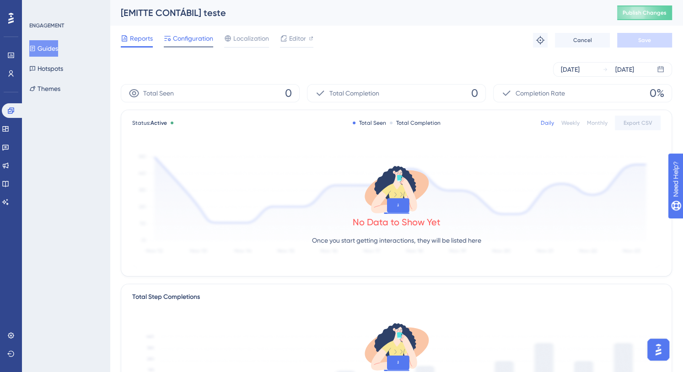
click at [181, 37] on span "Configuration" at bounding box center [193, 38] width 40 height 11
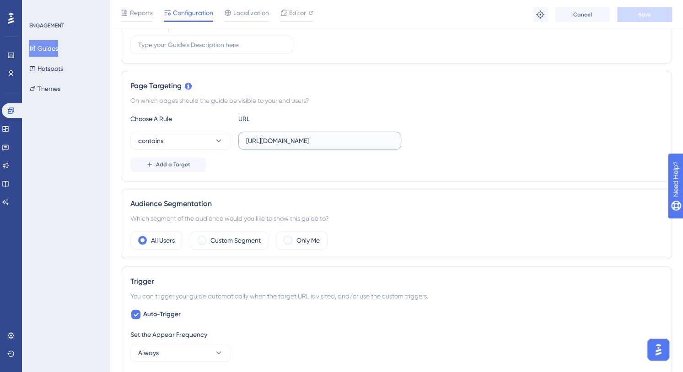
scroll to position [0, 47]
drag, startPoint x: 266, startPoint y: 145, endPoint x: 467, endPoint y: 152, distance: 201.5
click at [467, 152] on div "Choose A Rule URL contains https://painel-contabil-v2.emitte.com.br/dashboard/g…" at bounding box center [396, 142] width 532 height 59
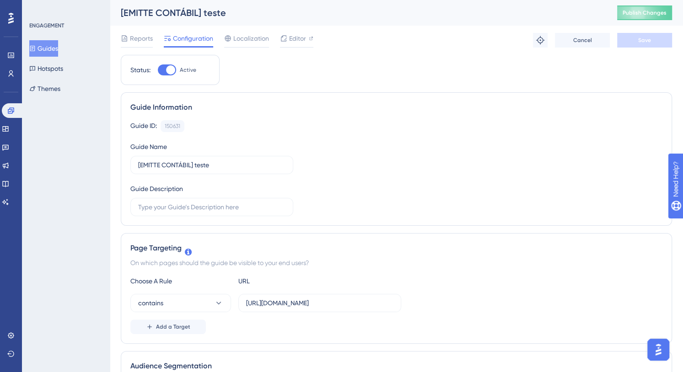
scroll to position [0, 0]
click at [588, 97] on div "Guide Information Guide ID: 150631 Copy Guide Name [EMITTE CONTÁBIL] teste Guid…" at bounding box center [396, 159] width 551 height 134
click at [657, 13] on span "Publish Changes" at bounding box center [645, 12] width 44 height 7
click at [248, 40] on span "Localization" at bounding box center [251, 38] width 36 height 11
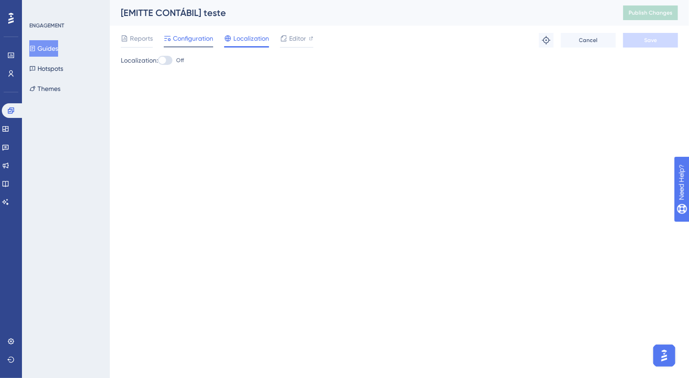
click at [195, 36] on span "Configuration" at bounding box center [193, 38] width 40 height 11
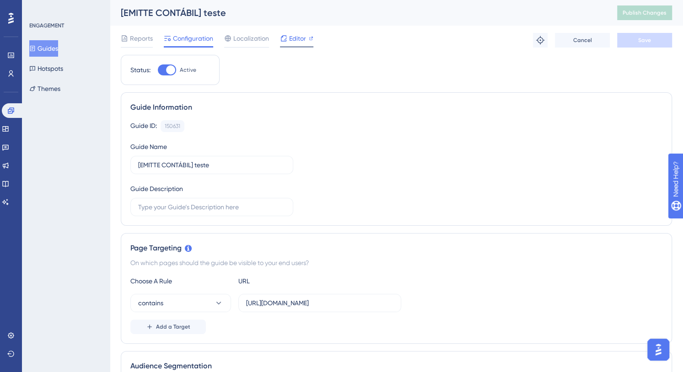
click at [290, 41] on span "Editor" at bounding box center [297, 38] width 17 height 11
click at [288, 303] on input "https://painel-contabil-v2.emitte.com.br/dashboard/gestao-mei" at bounding box center [319, 303] width 147 height 10
click at [296, 43] on span "Editor" at bounding box center [297, 38] width 17 height 11
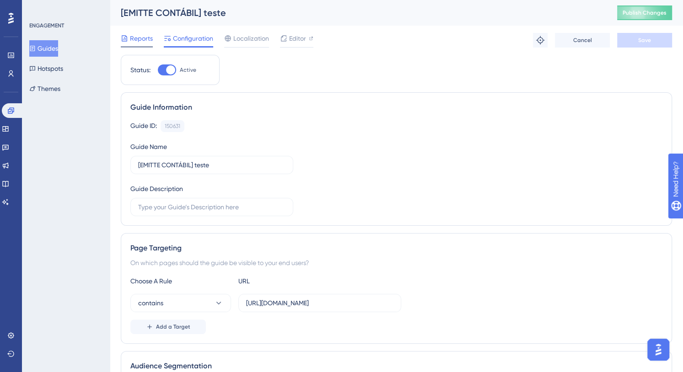
click at [139, 34] on span "Reports" at bounding box center [141, 38] width 23 height 11
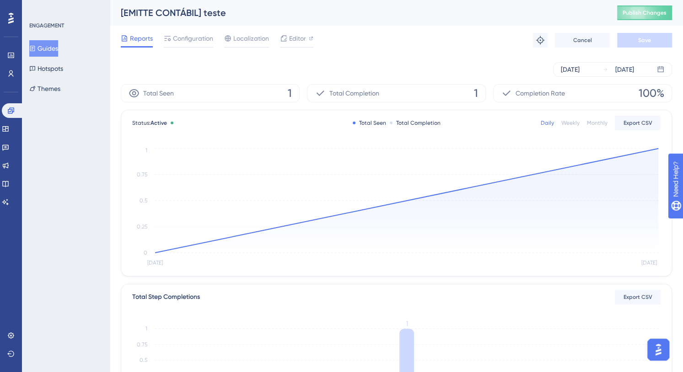
click at [434, 27] on div "Reports Configuration Localization Editor Troubleshoot Cancel Save" at bounding box center [396, 40] width 551 height 29
click at [188, 32] on div "Reports Configuration Localization Editor Troubleshoot Cancel Save" at bounding box center [396, 40] width 551 height 29
click at [192, 42] on span "Configuration" at bounding box center [193, 38] width 40 height 11
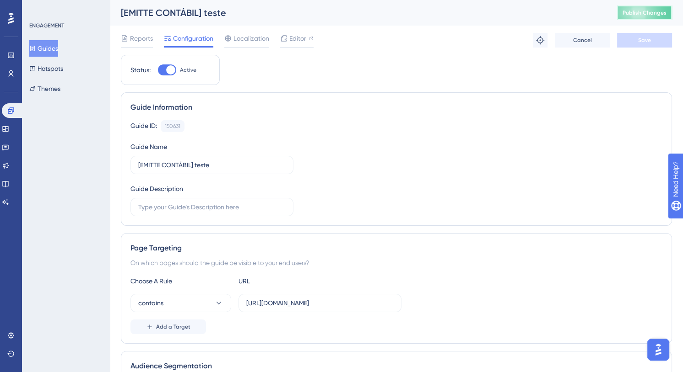
click at [641, 15] on span "Publish Changes" at bounding box center [644, 12] width 44 height 7
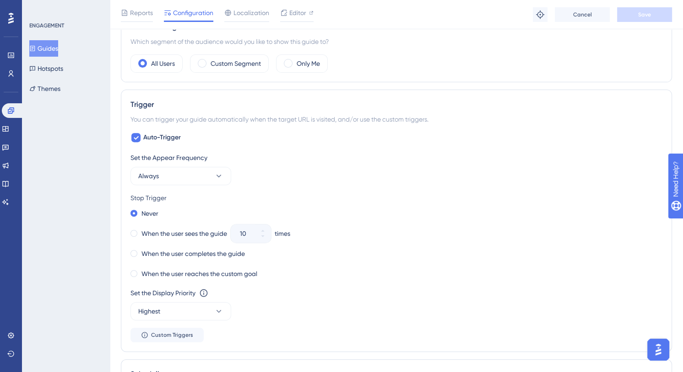
scroll to position [177, 0]
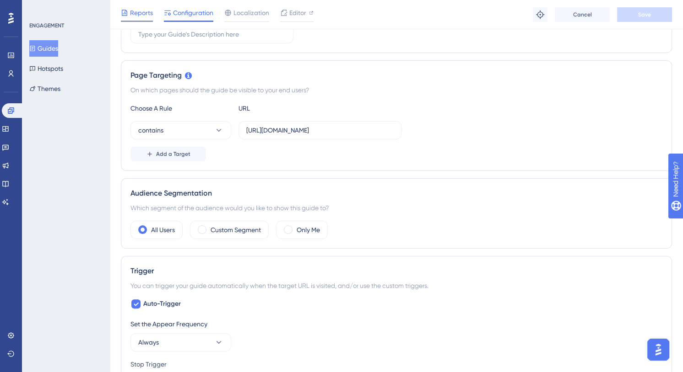
click at [135, 16] on span "Reports" at bounding box center [141, 12] width 23 height 11
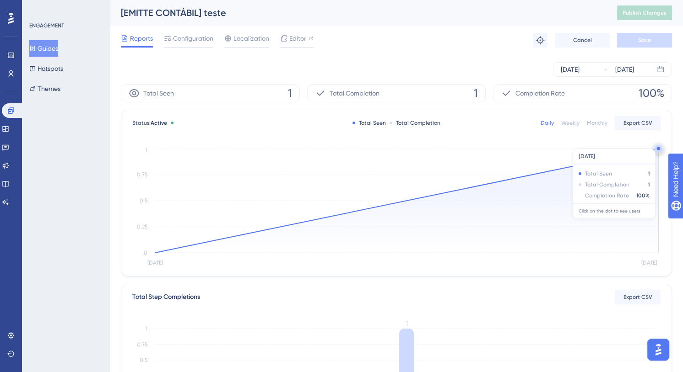
click at [490, 181] on icon "Aug 25 Aug 26 0 0.25 0.5 0.75 1" at bounding box center [396, 207] width 528 height 123
click at [571, 127] on div "Daily Weekly Monthly Export CSV" at bounding box center [600, 123] width 120 height 15
click at [183, 43] on span "Configuration" at bounding box center [193, 38] width 40 height 11
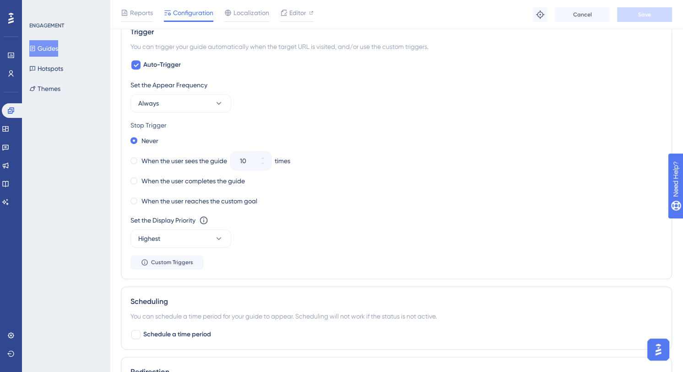
scroll to position [249, 0]
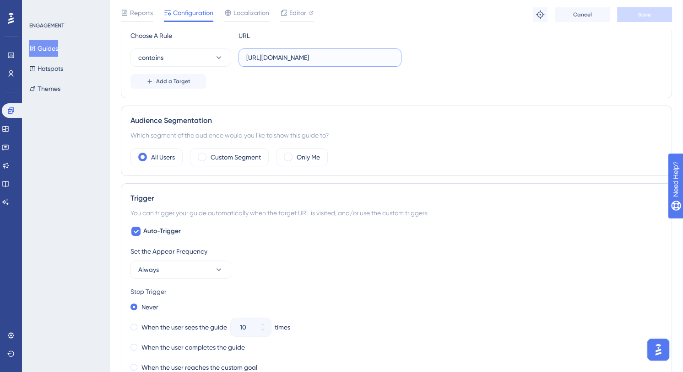
click at [330, 56] on input "https://painel-contabil-v2.emitte.com.br/dashboard/gestao-mei" at bounding box center [319, 58] width 147 height 10
click at [324, 60] on input "https://painel-contabil-v2.emitte.com.br/dashboard/gestao-mei" at bounding box center [319, 58] width 147 height 10
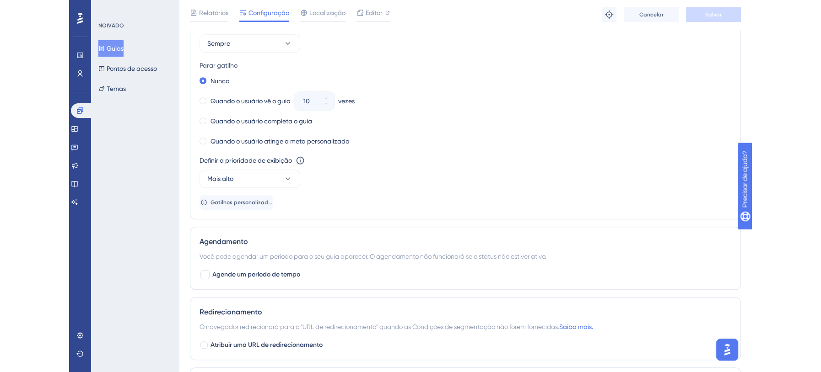
scroll to position [458, 0]
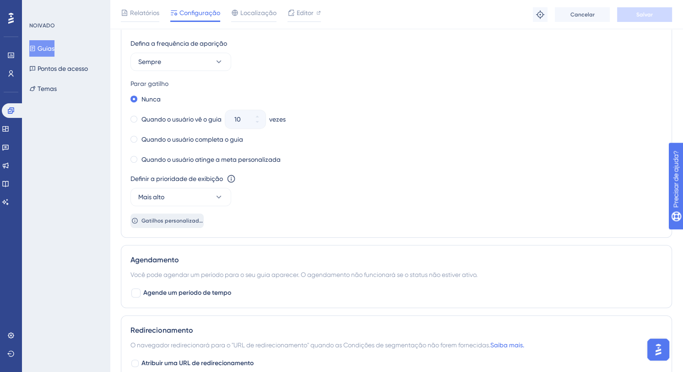
click at [158, 218] on font "Gatilhos personalizados" at bounding box center [173, 221] width 64 height 6
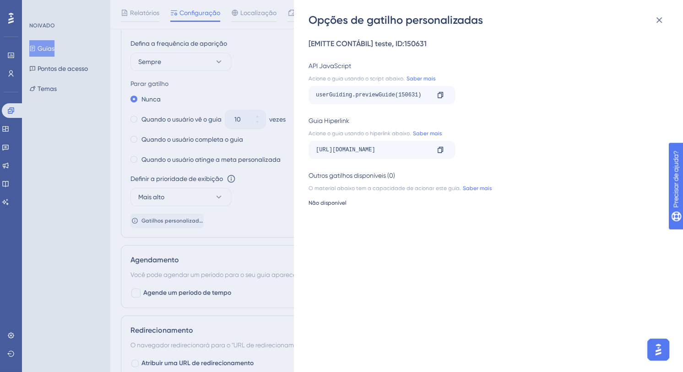
click at [375, 150] on font "https://painel-contabil-v2.emitte.com.br/dashboard/gestao-mei?__ug__=150631" at bounding box center [345, 150] width 59 height 6
click at [441, 150] on icon at bounding box center [439, 149] width 7 height 7
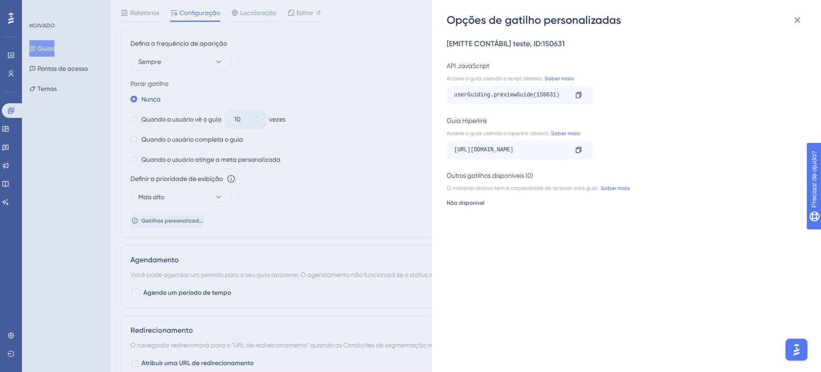
click at [361, 65] on div "Opções de gatilho personalizadas [EMITTE CONTÁBIL] teste , ID: 150631 API JavaS…" at bounding box center [410, 186] width 821 height 372
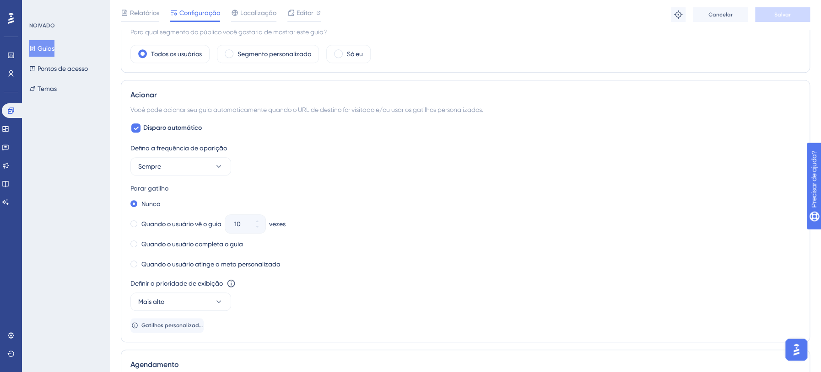
scroll to position [291, 0]
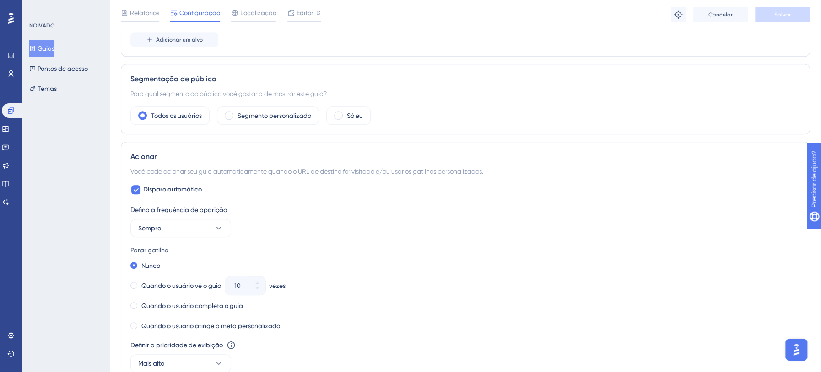
click at [148, 5] on div "Relatórios Configuração Localização Editor Solução de problemas Cancelar Salvar" at bounding box center [465, 14] width 711 height 29
click at [145, 14] on font "Relatórios" at bounding box center [144, 12] width 29 height 7
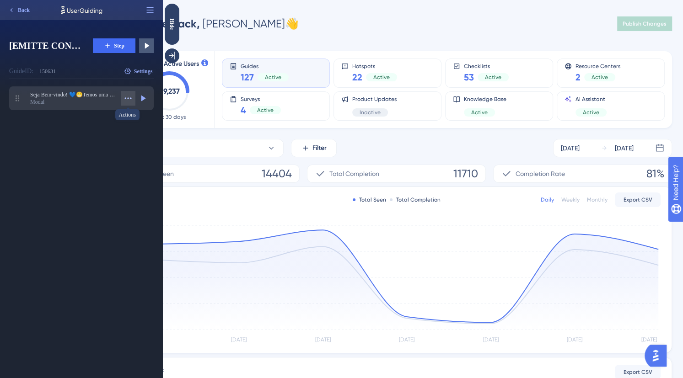
click at [125, 99] on icon at bounding box center [128, 97] width 7 height 1
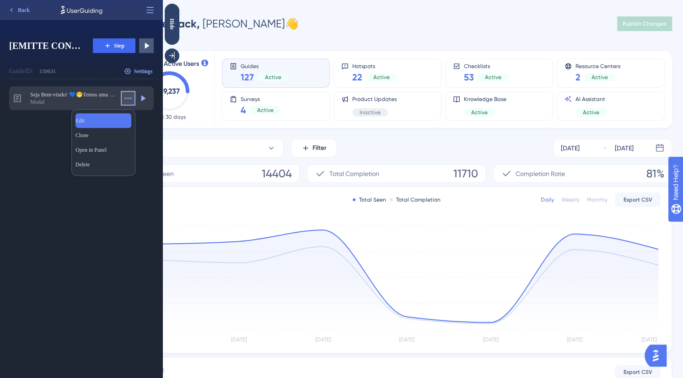
click at [106, 120] on div "Edit Edit" at bounding box center [103, 120] width 56 height 15
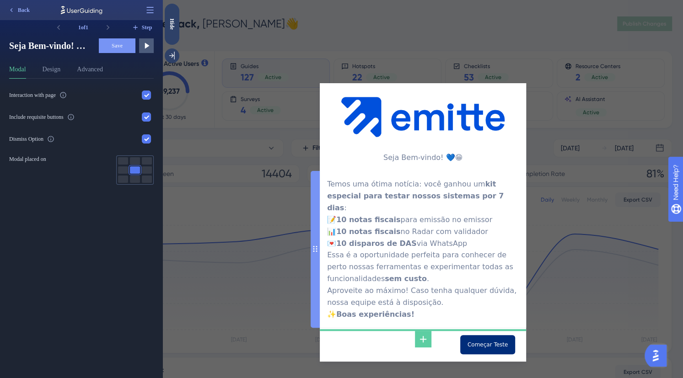
click at [494, 337] on input "Começar Teste" at bounding box center [487, 344] width 55 height 19
click at [490, 335] on input "Começar Teste" at bounding box center [487, 344] width 55 height 19
click at [493, 335] on input "Começar Teste" at bounding box center [487, 344] width 55 height 19
type input "Começar o Teste"
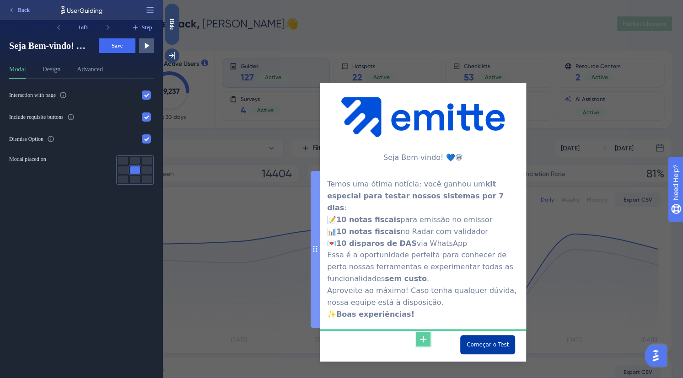
click at [420, 334] on icon at bounding box center [423, 339] width 11 height 11
click at [453, 335] on div "Começar o Teste" at bounding box center [463, 344] width 103 height 19
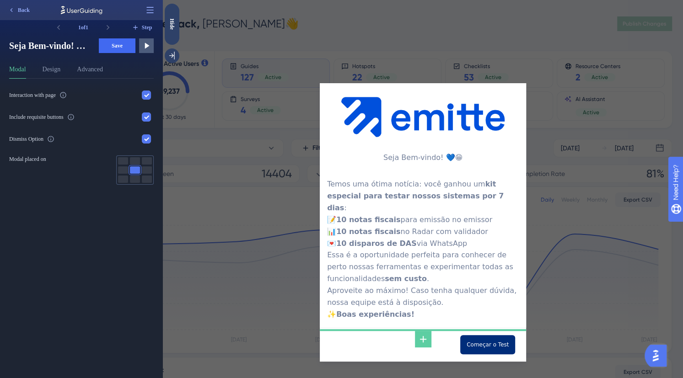
click at [468, 335] on input "Começar o Teste" at bounding box center [487, 344] width 55 height 19
click at [490, 335] on input "Começar o Teste" at bounding box center [487, 344] width 55 height 19
click at [447, 341] on div "Começar o Teste" at bounding box center [463, 344] width 103 height 19
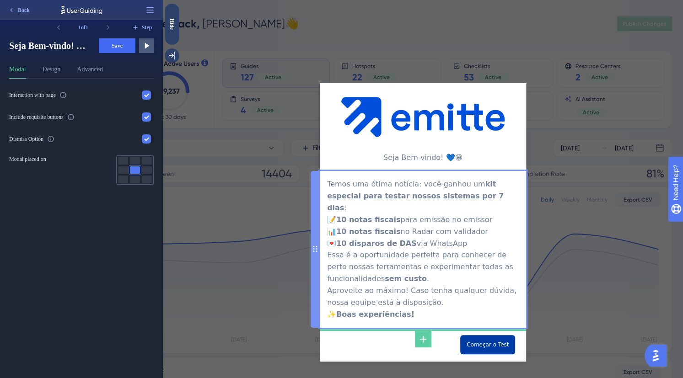
click at [441, 212] on div "Temos uma ótima notícia: você ganhou um kit especial para testar nossos sistema…" at bounding box center [423, 249] width 192 height 142
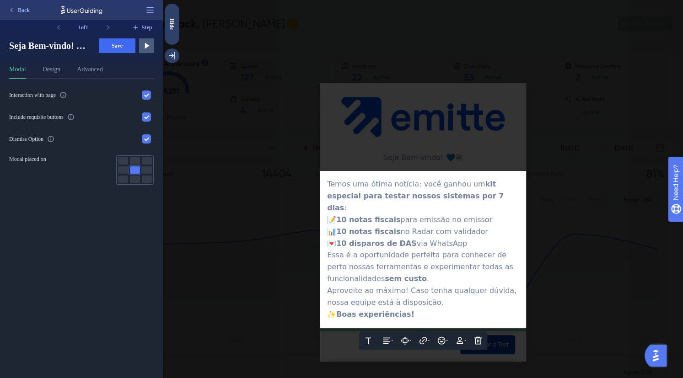
click at [418, 142] on div at bounding box center [423, 189] width 520 height 378
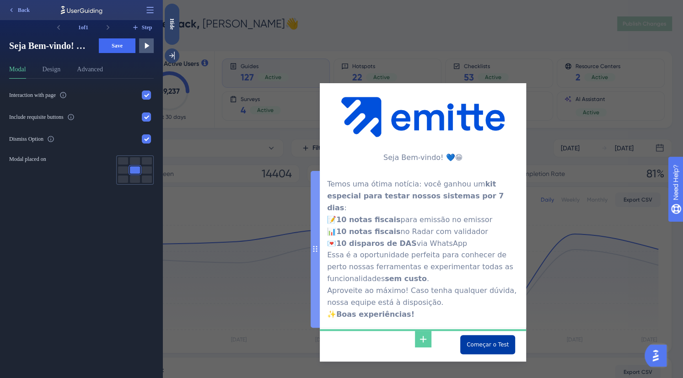
click at [453, 335] on div "Começar o Teste" at bounding box center [463, 344] width 103 height 19
click at [498, 335] on input "Começar o Teste" at bounding box center [487, 344] width 55 height 19
click at [50, 69] on button "Design" at bounding box center [52, 71] width 18 height 15
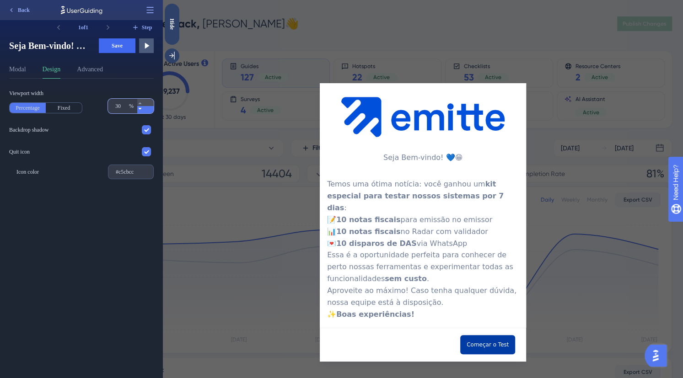
click at [141, 108] on icon at bounding box center [139, 109] width 3 height 2
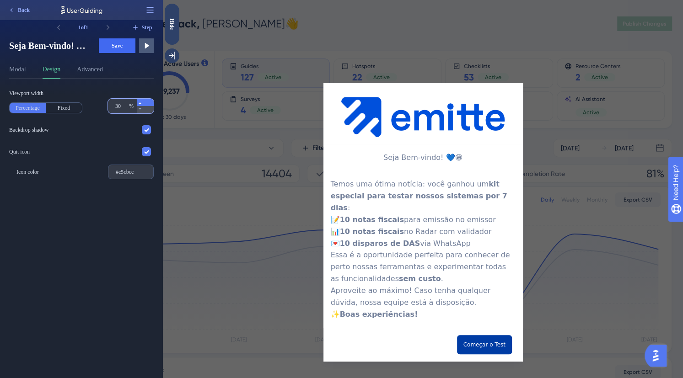
click at [143, 102] on icon at bounding box center [139, 103] width 5 height 5
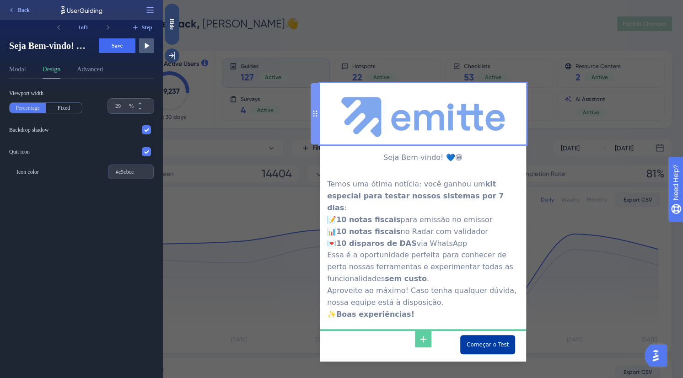
click at [383, 111] on img at bounding box center [422, 117] width 163 height 40
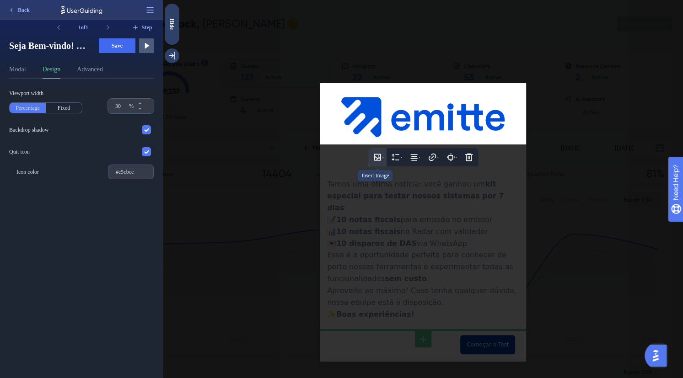
click at [377, 157] on icon at bounding box center [377, 157] width 9 height 9
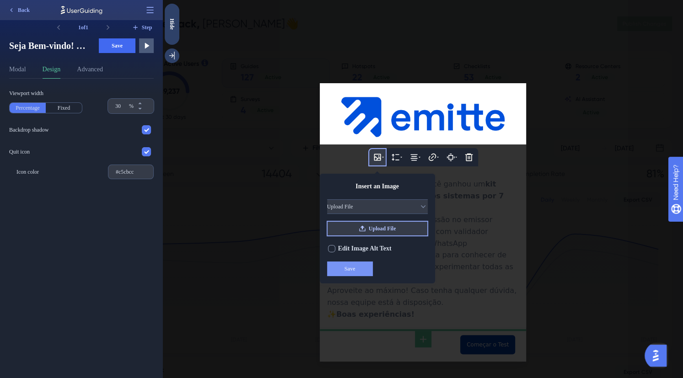
click at [371, 231] on span "Upload File" at bounding box center [382, 228] width 27 height 7
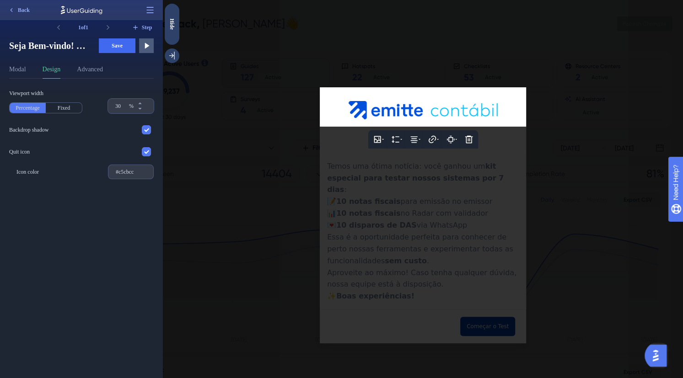
click at [494, 176] on div at bounding box center [423, 189] width 520 height 378
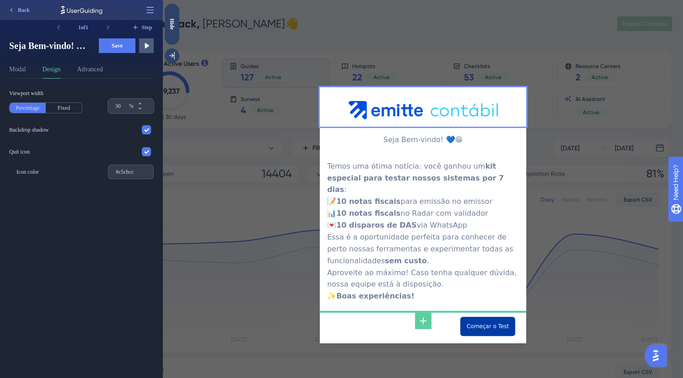
click at [113, 51] on button "Save" at bounding box center [117, 45] width 37 height 15
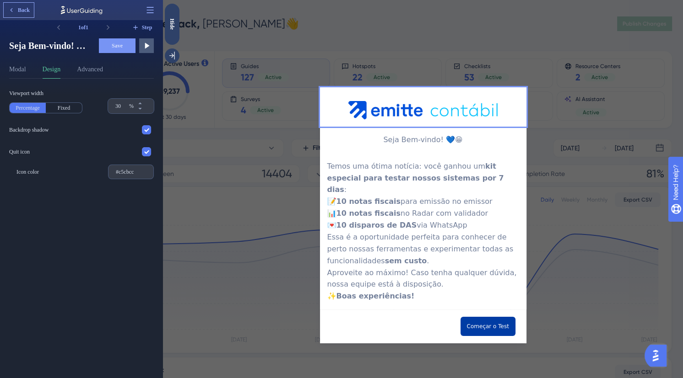
click at [19, 5] on button "Back" at bounding box center [19, 10] width 30 height 15
